Goal: Transaction & Acquisition: Purchase product/service

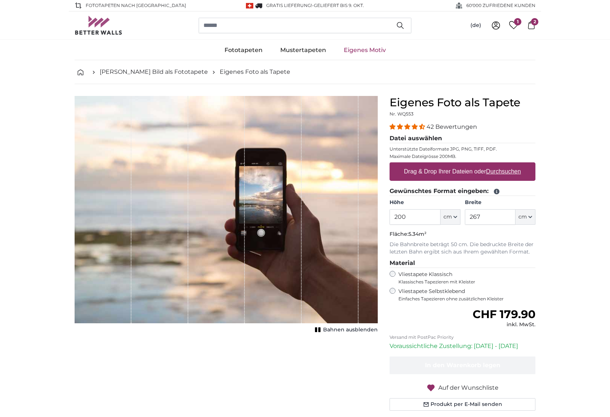
click at [414, 219] on input "200" at bounding box center [414, 217] width 51 height 16
click at [414, 220] on input "200" at bounding box center [414, 217] width 51 height 16
type input "226"
click at [494, 216] on input "267" at bounding box center [490, 217] width 51 height 16
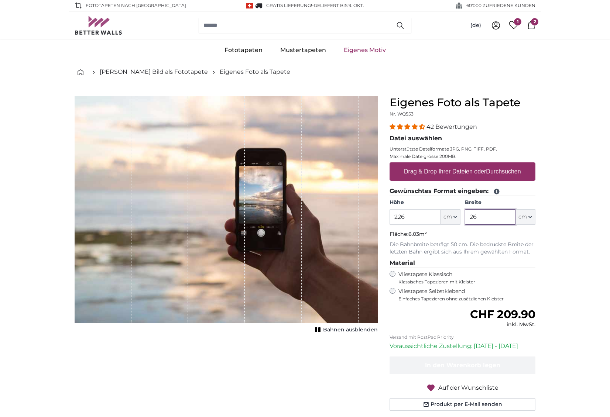
type input "2"
type input "700"
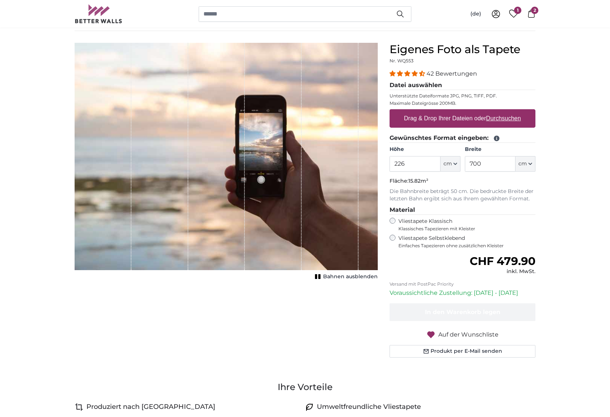
scroll to position [54, 0]
click at [451, 124] on label "Drag & Drop Ihrer Dateien oder Durchsuchen" at bounding box center [462, 118] width 123 height 15
click at [451, 111] on input "Drag & Drop Ihrer Dateien oder Durchsuchen" at bounding box center [462, 110] width 146 height 2
type input "**********"
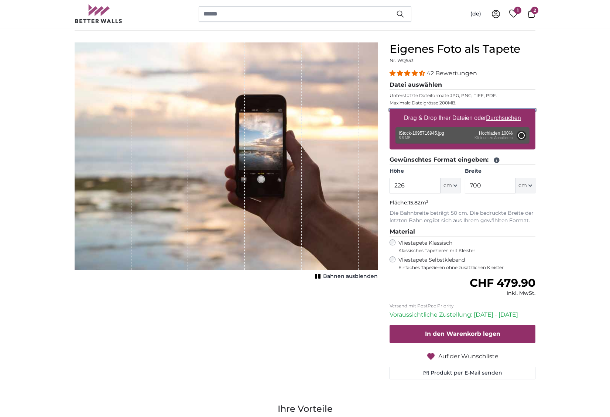
type input "200"
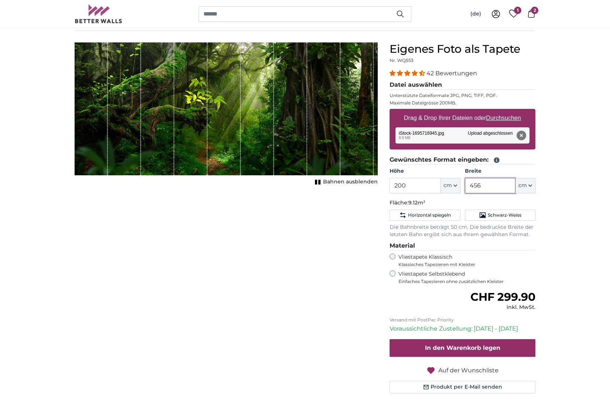
click at [508, 186] on input "456" at bounding box center [490, 186] width 51 height 16
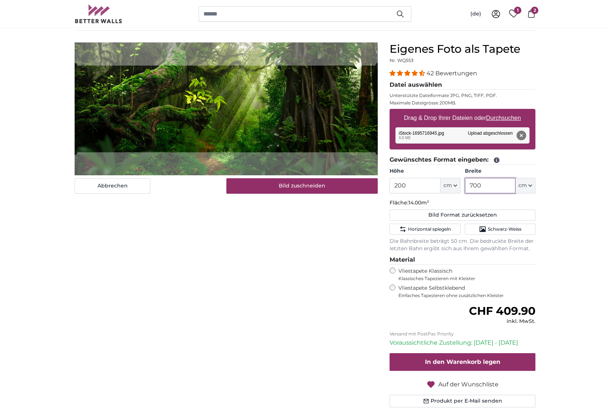
type input "700"
click at [419, 185] on input "200" at bounding box center [414, 186] width 51 height 16
type input "226"
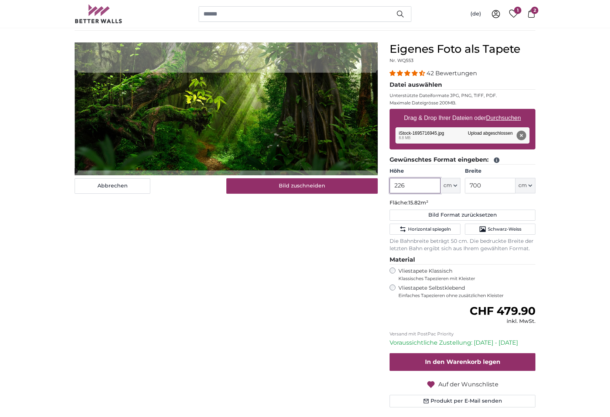
click at [281, 160] on cropper-handle at bounding box center [226, 122] width 303 height 98
type input "226"
click at [535, 14] on div "(de) Deutsch Italiano Français English 1 2" at bounding box center [305, 14] width 473 height 28
click at [531, 14] on icon at bounding box center [531, 14] width 8 height 8
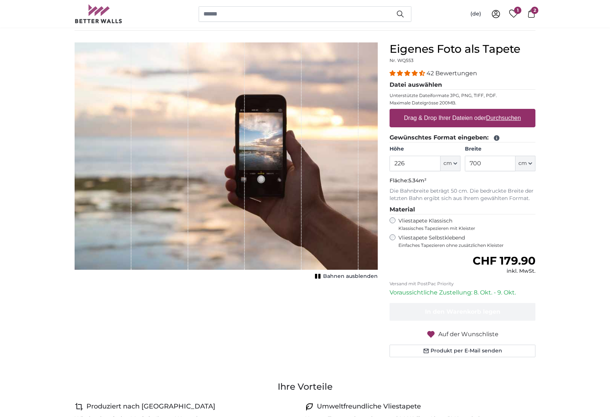
click at [512, 12] on icon at bounding box center [513, 14] width 9 height 8
click at [443, 116] on label "Drag & Drop Ihrer Dateien oder Durchsuchen" at bounding box center [462, 118] width 123 height 15
click at [443, 111] on input "Drag & Drop Ihrer Dateien oder Durchsuchen" at bounding box center [462, 110] width 146 height 2
type input "**********"
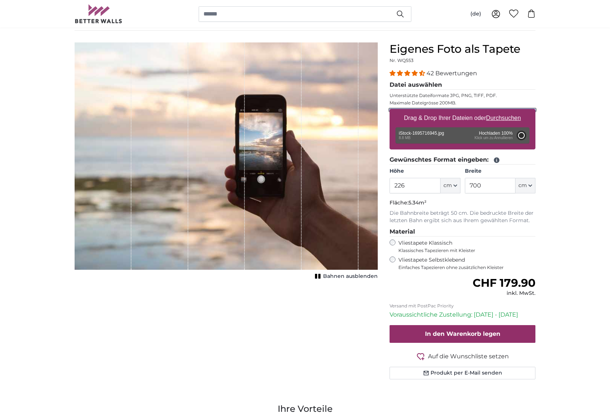
type input "200"
type input "456"
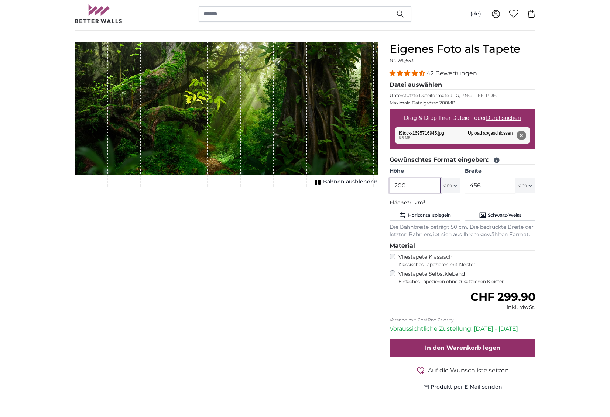
click at [431, 186] on input "200" at bounding box center [414, 186] width 51 height 16
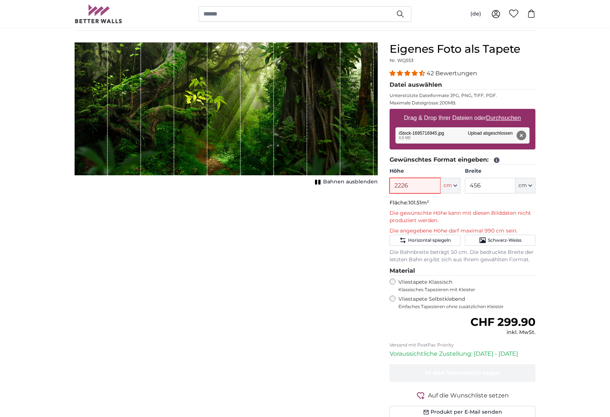
click at [406, 183] on input "2226" at bounding box center [414, 186] width 51 height 16
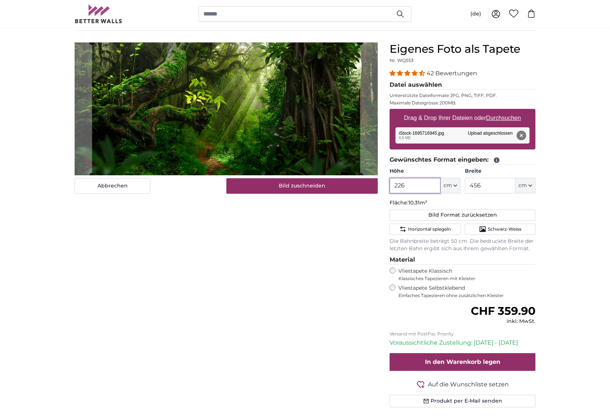
click at [430, 186] on input "226" at bounding box center [414, 186] width 51 height 16
type input "226"
click at [500, 186] on input "456" at bounding box center [490, 186] width 51 height 16
type input "700"
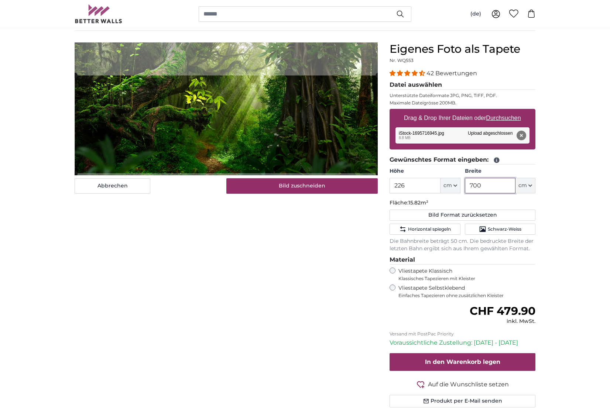
click at [259, 126] on cropper-handle at bounding box center [226, 125] width 303 height 98
type input "700"
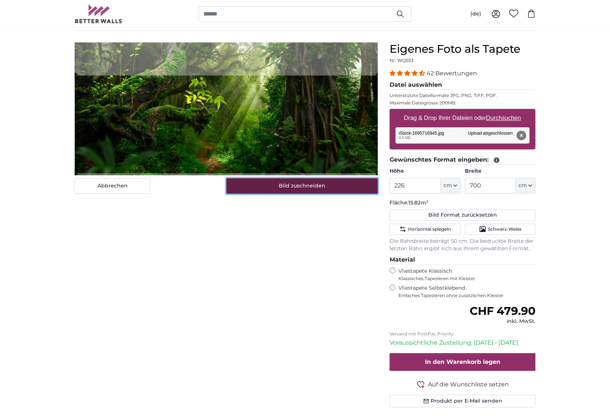
click at [304, 191] on button "Bild zuschneiden" at bounding box center [302, 186] width 152 height 16
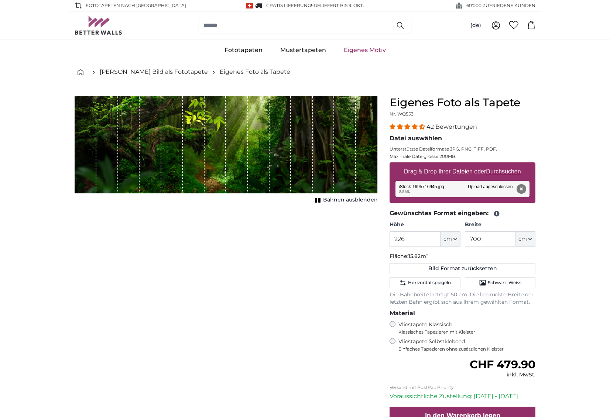
click at [330, 195] on button "Bahnen ausblenden" at bounding box center [345, 200] width 65 height 10
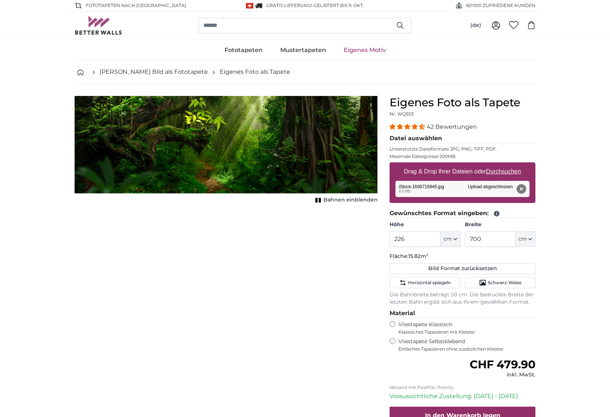
scroll to position [16, 0]
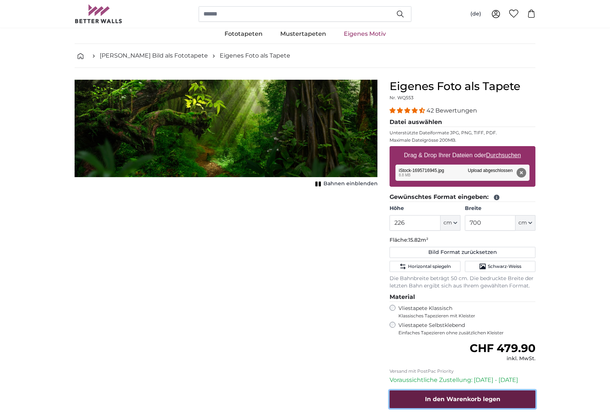
click at [441, 400] on span "In den Warenkorb legen" at bounding box center [462, 399] width 75 height 7
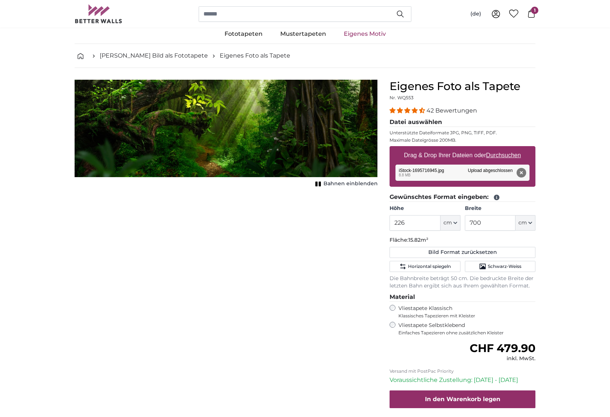
click at [351, 37] on link "Eigenes Motiv" at bounding box center [365, 33] width 60 height 19
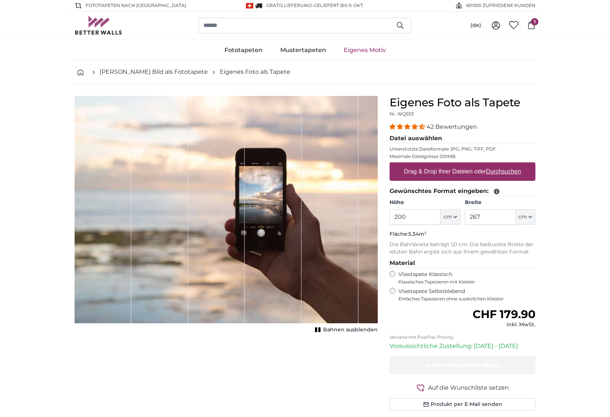
click at [412, 217] on input "200" at bounding box center [414, 217] width 51 height 16
type input "632"
click at [507, 212] on input "267" at bounding box center [490, 217] width 51 height 16
type input "2"
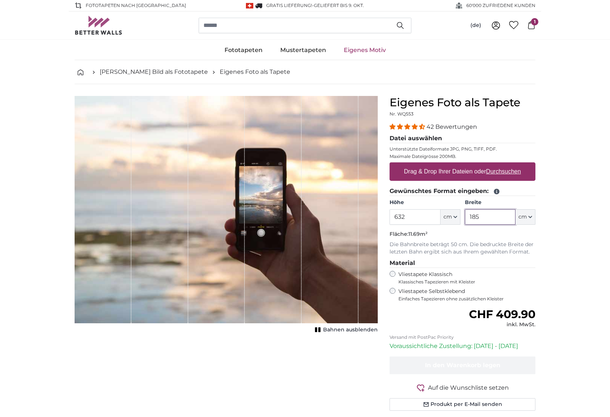
type input "185"
click at [486, 176] on label "Drag & Drop Ihrer Dateien oder Durchsuchen" at bounding box center [462, 171] width 123 height 15
click at [486, 165] on input "Drag & Drop Ihrer Dateien oder Durchsuchen" at bounding box center [462, 163] width 146 height 2
type input "**********"
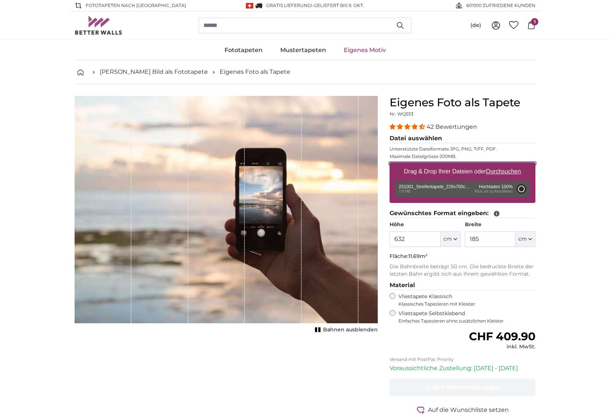
type input "200"
type input "602"
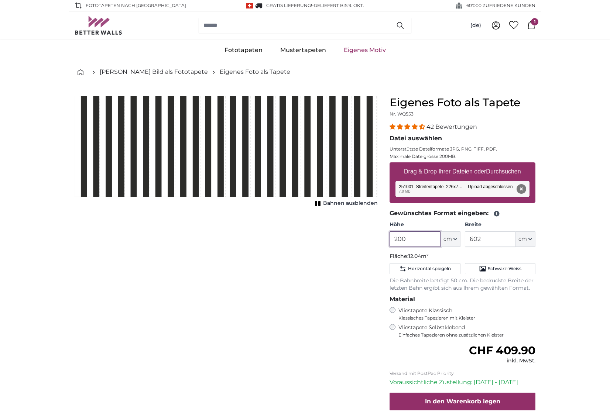
click at [417, 239] on input "200" at bounding box center [414, 239] width 51 height 16
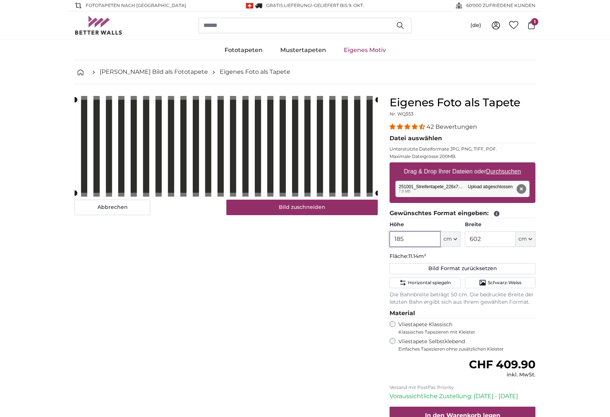
type input "185"
click at [495, 241] on input "602" at bounding box center [490, 239] width 51 height 16
type input "62"
type input "632"
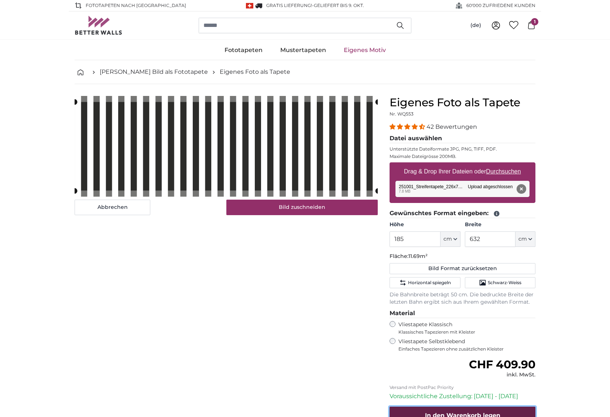
click at [478, 415] on span "In den Warenkorb legen" at bounding box center [462, 415] width 75 height 7
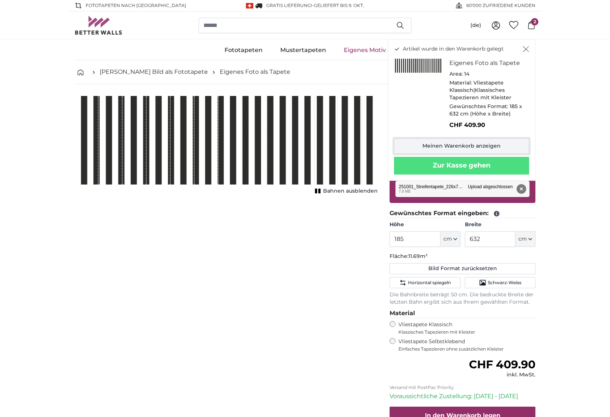
click at [466, 150] on link "Meinen Warenkorb anzeigen" at bounding box center [461, 146] width 135 height 16
